Goal: Task Accomplishment & Management: Use online tool/utility

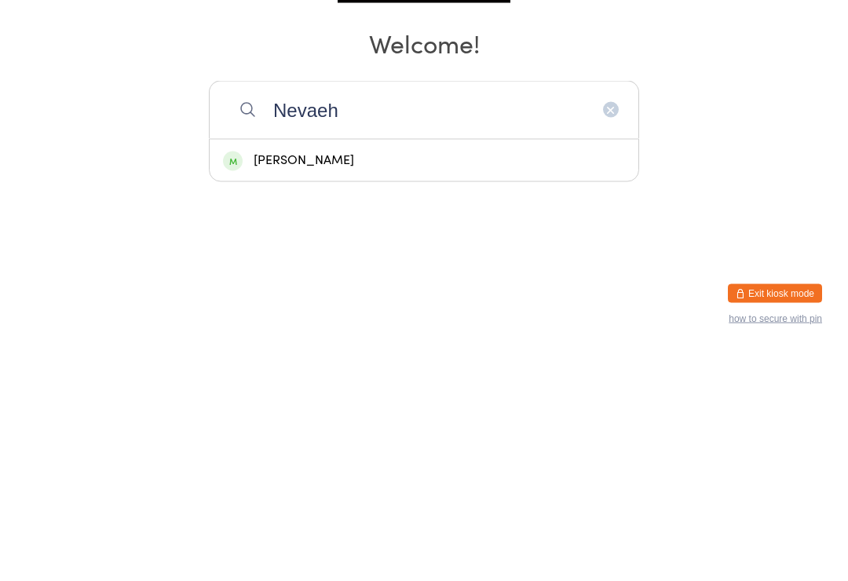
type input "Nevaeh"
click at [388, 371] on div "[PERSON_NAME]" at bounding box center [424, 392] width 429 height 42
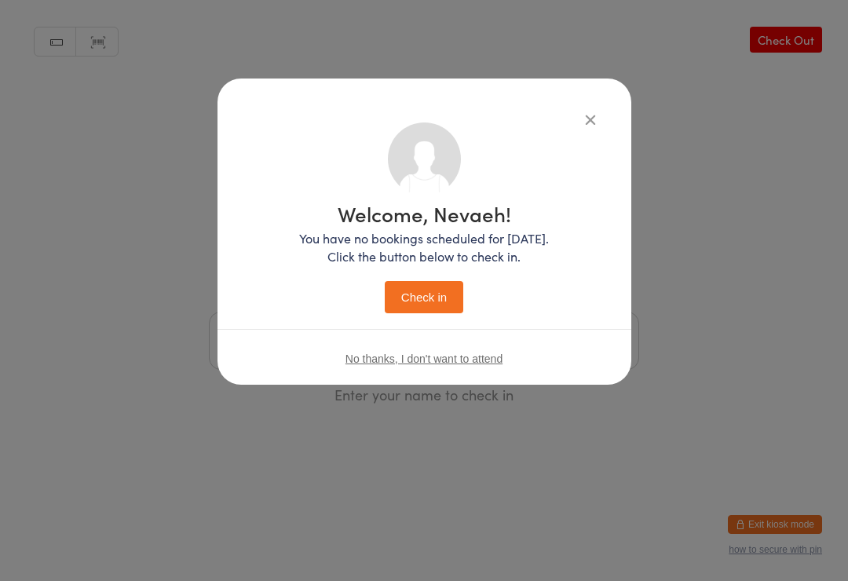
click at [424, 288] on button "Check in" at bounding box center [424, 297] width 79 height 32
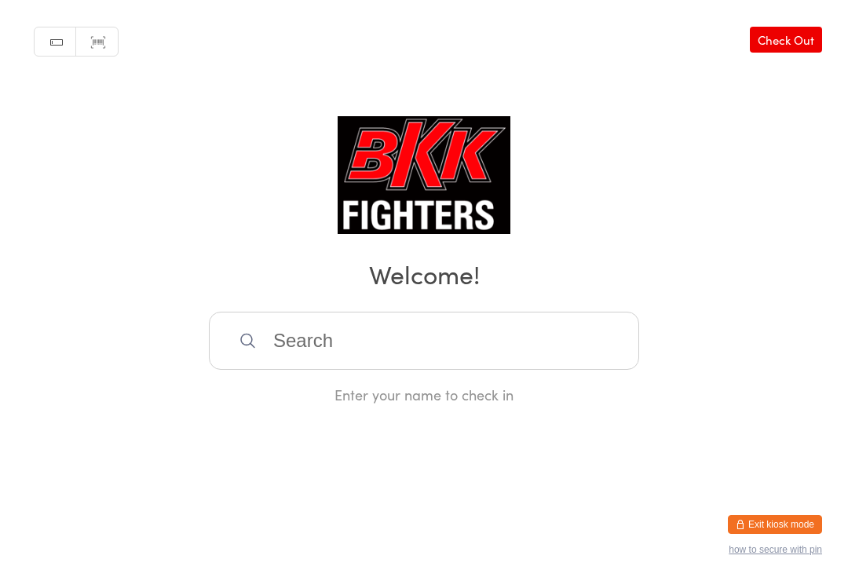
click at [351, 322] on input "search" at bounding box center [424, 341] width 430 height 58
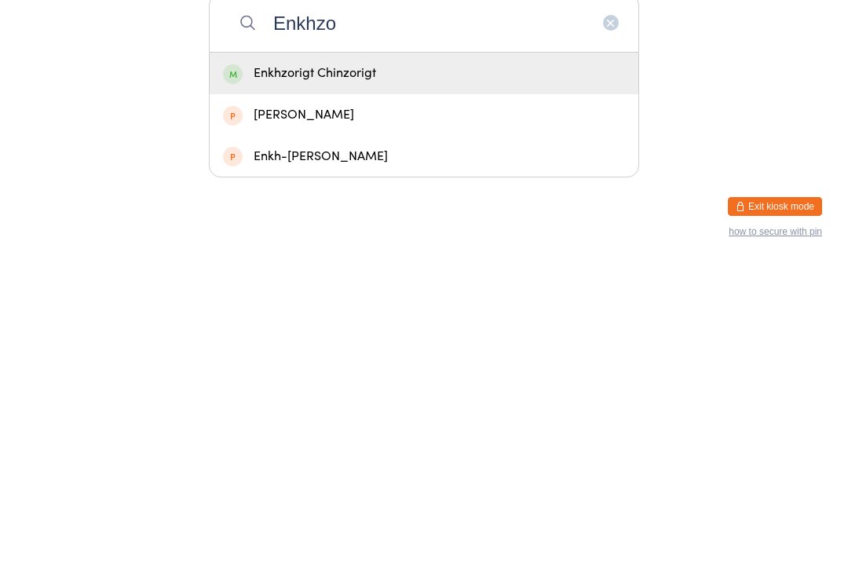
type input "Enkhzo"
click at [400, 381] on div "Enkhzorigt Chinzorigt" at bounding box center [424, 391] width 402 height 21
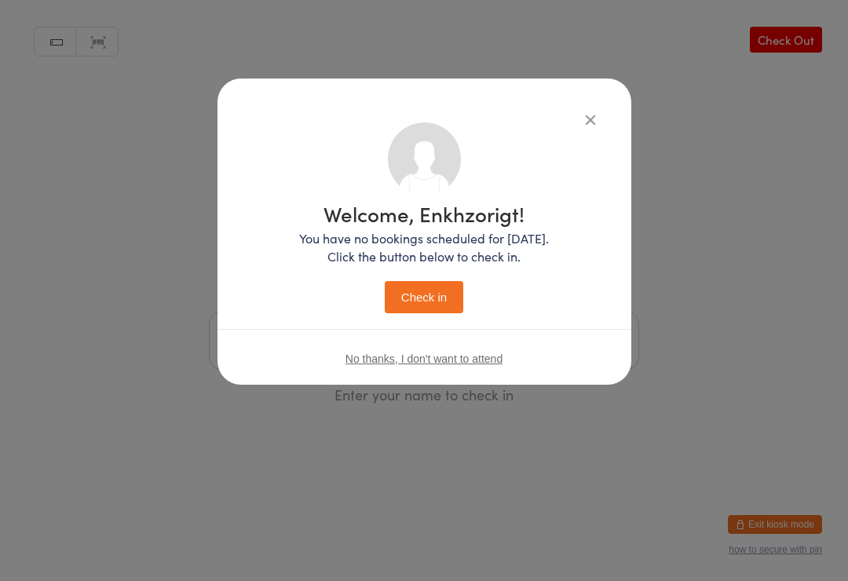
click at [420, 284] on button "Check in" at bounding box center [424, 297] width 79 height 32
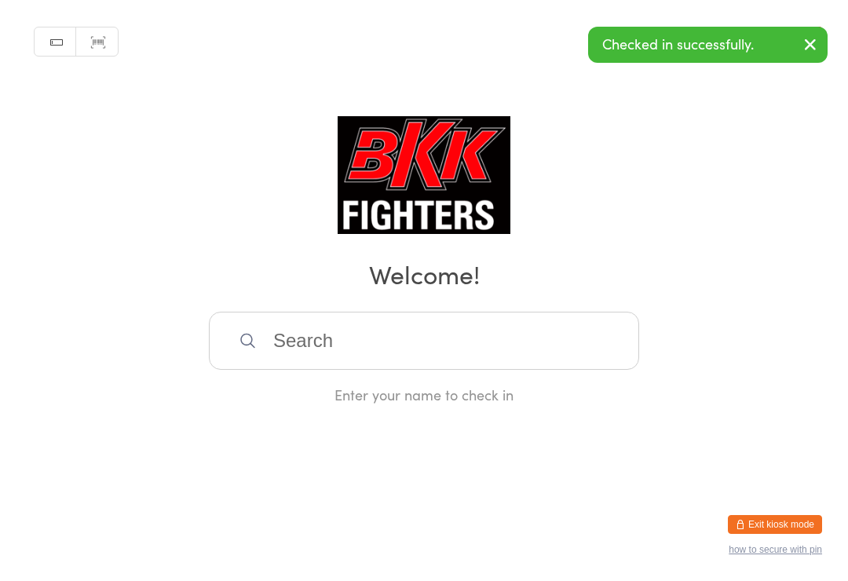
click at [430, 367] on input "search" at bounding box center [424, 341] width 430 height 58
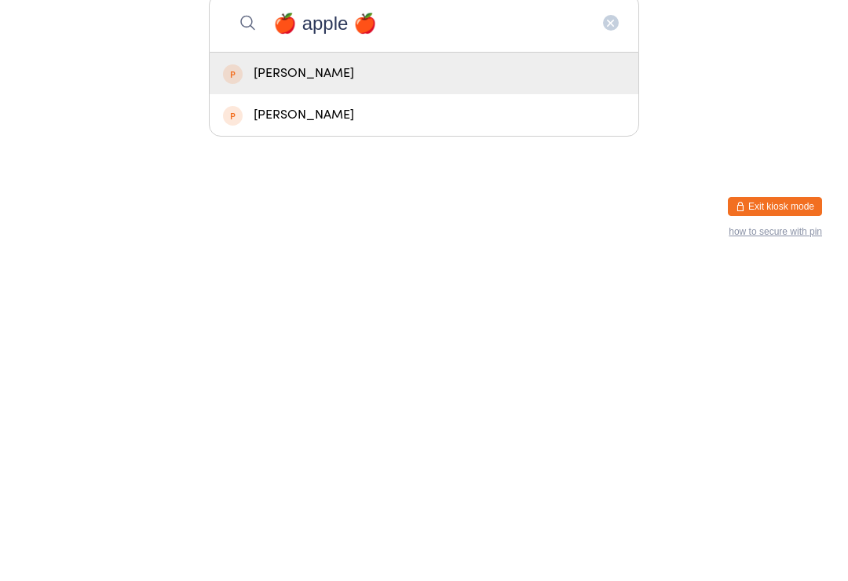
click at [573, 203] on html "You have now entered Kiosk Mode. Members will be able to check themselves in us…" at bounding box center [424, 290] width 848 height 581
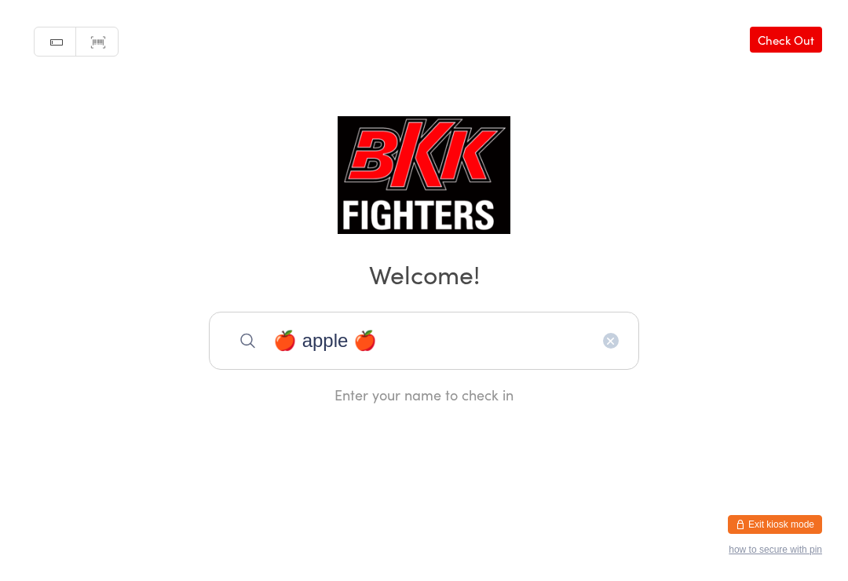
click at [507, 354] on input "🍎 apple 🍎" at bounding box center [424, 341] width 430 height 58
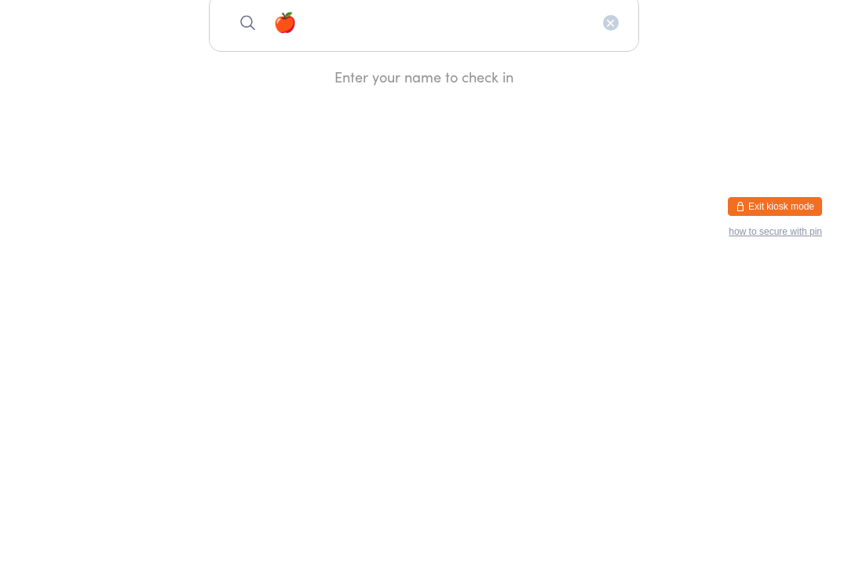
type input "🍎"
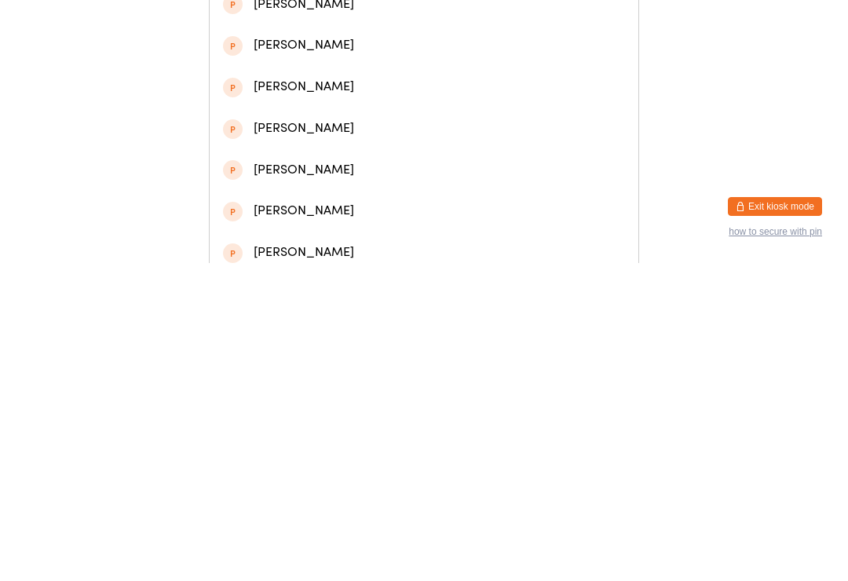
click at [253, 52] on input "[PERSON_NAME]" at bounding box center [424, 23] width 430 height 58
type input "[PERSON_NAME]"
click at [256, 64] on div "[PERSON_NAME]" at bounding box center [424, 74] width 429 height 42
